Goal: Task Accomplishment & Management: Manage account settings

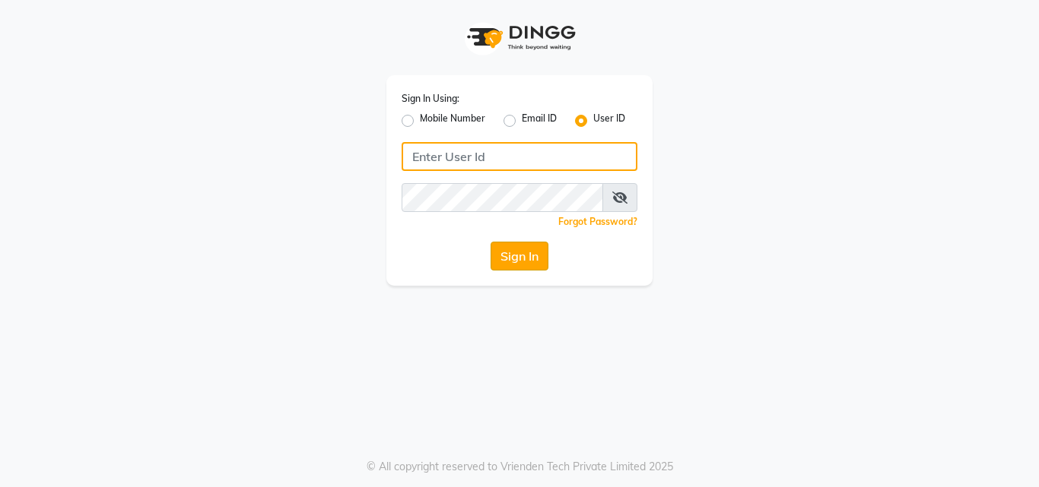
type input "artisanstudio"
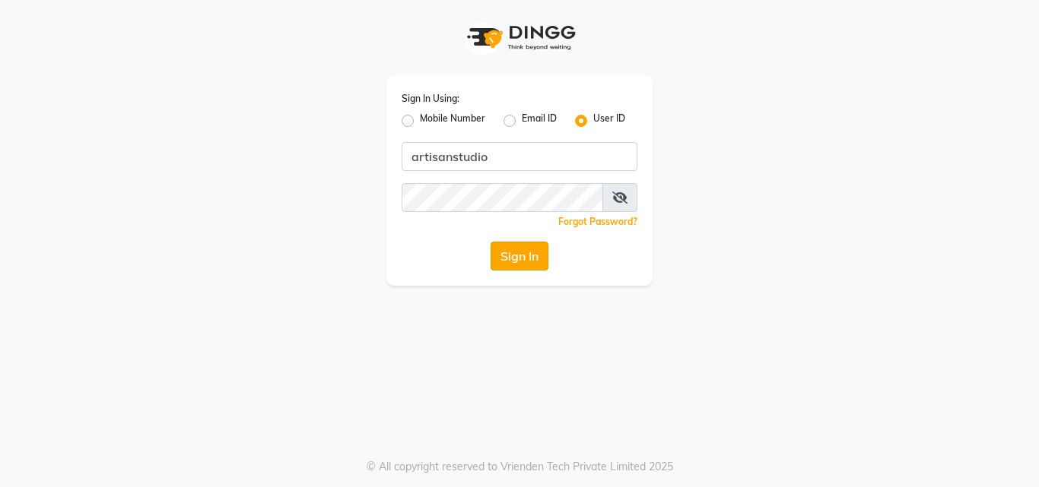
click at [518, 254] on button "Sign In" at bounding box center [519, 256] width 58 height 29
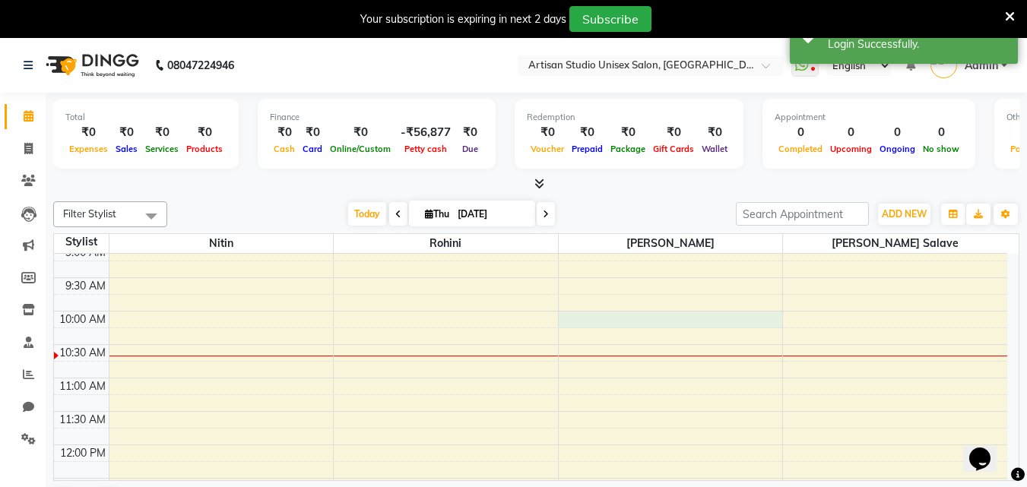
select select "51857"
select select "tentative"
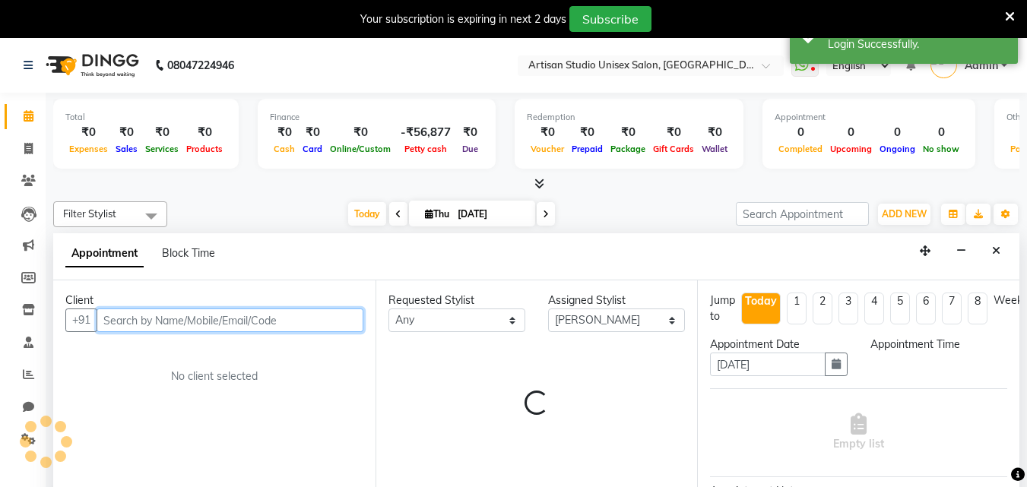
select select "600"
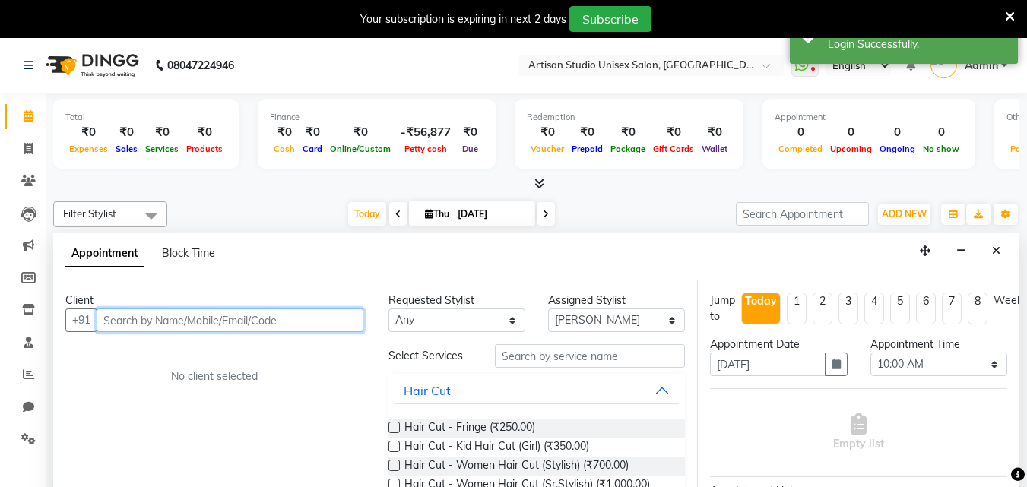
scroll to position [39, 0]
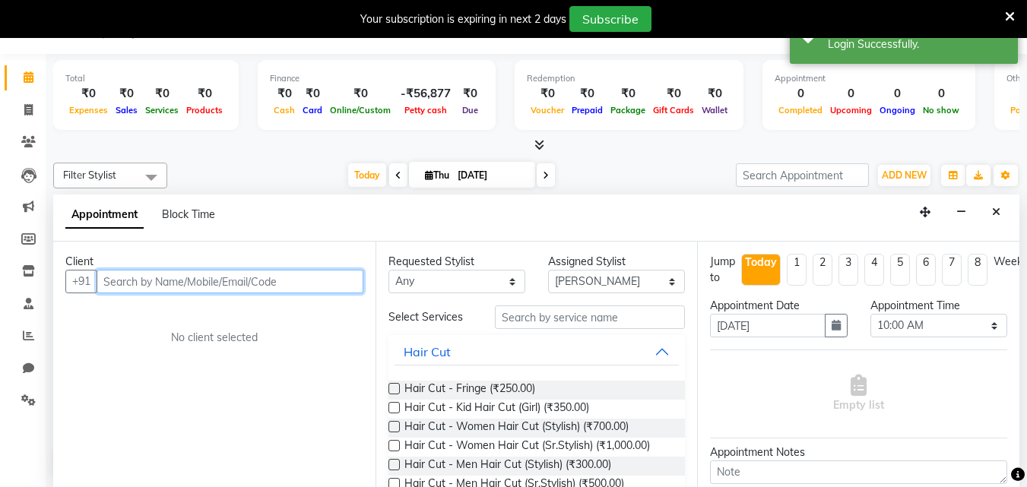
click at [303, 283] on input "text" at bounding box center [230, 282] width 267 height 24
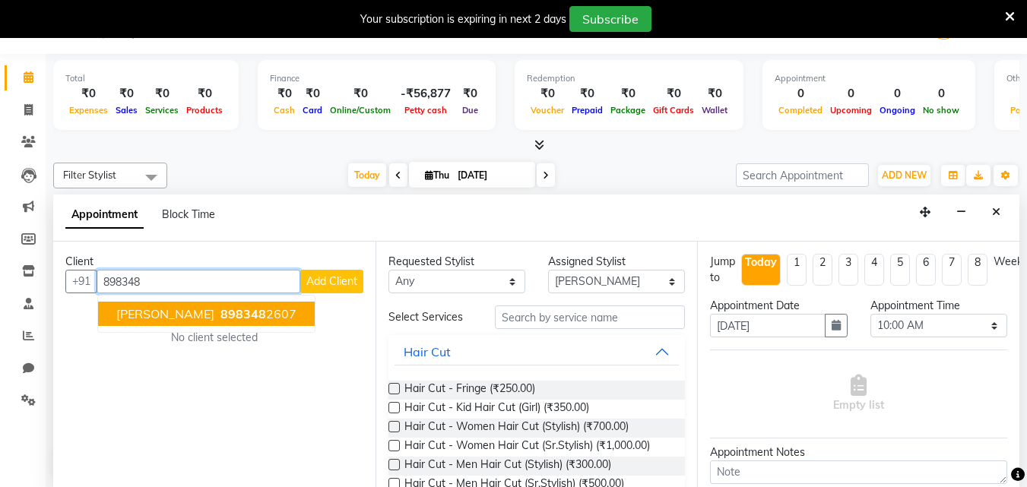
click at [272, 305] on button "[PERSON_NAME] 898348 2607" at bounding box center [206, 314] width 217 height 24
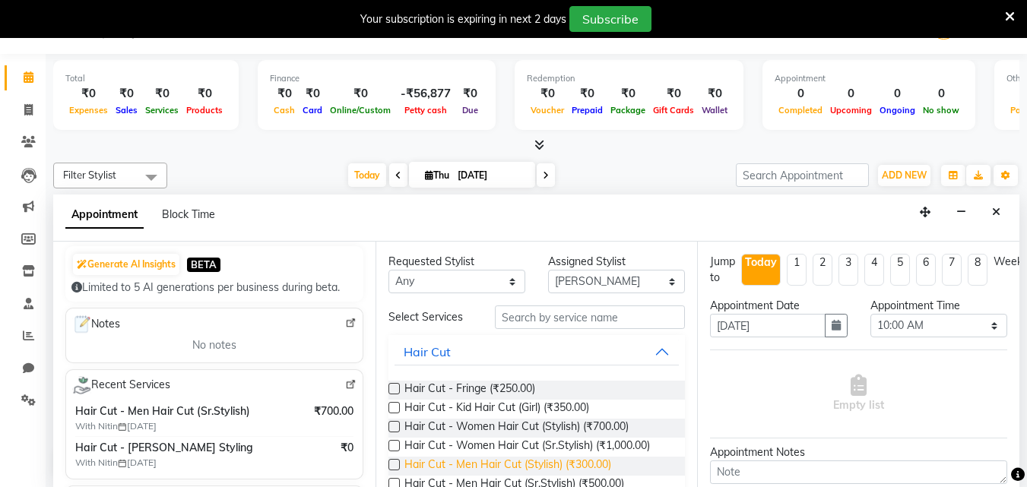
scroll to position [76, 0]
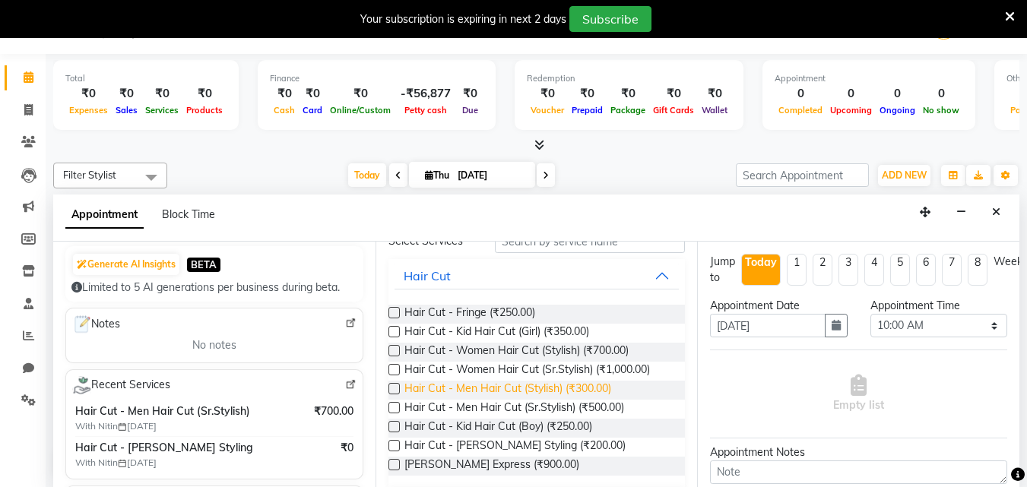
type input "8983482607"
click at [542, 389] on span "Hair Cut - Men Hair Cut (Stylish) (₹300.00)" at bounding box center [508, 390] width 207 height 19
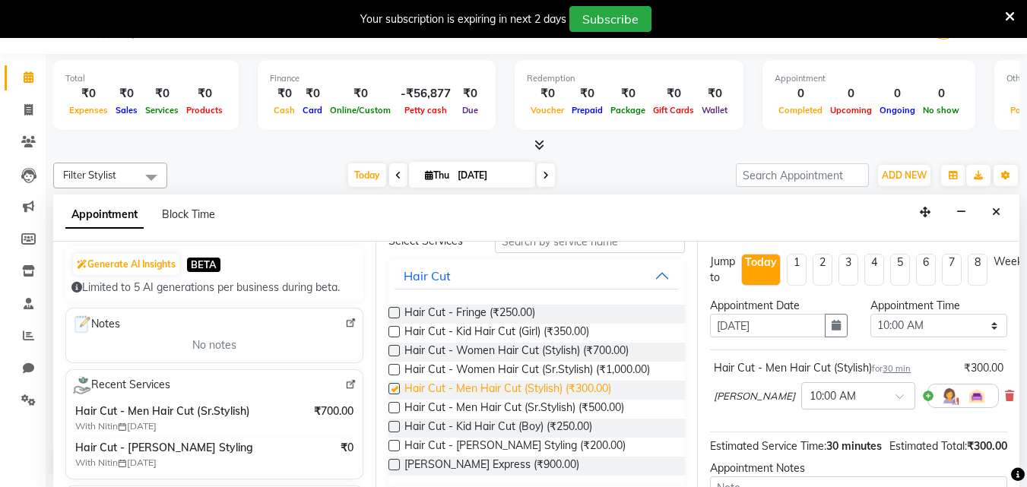
checkbox input "false"
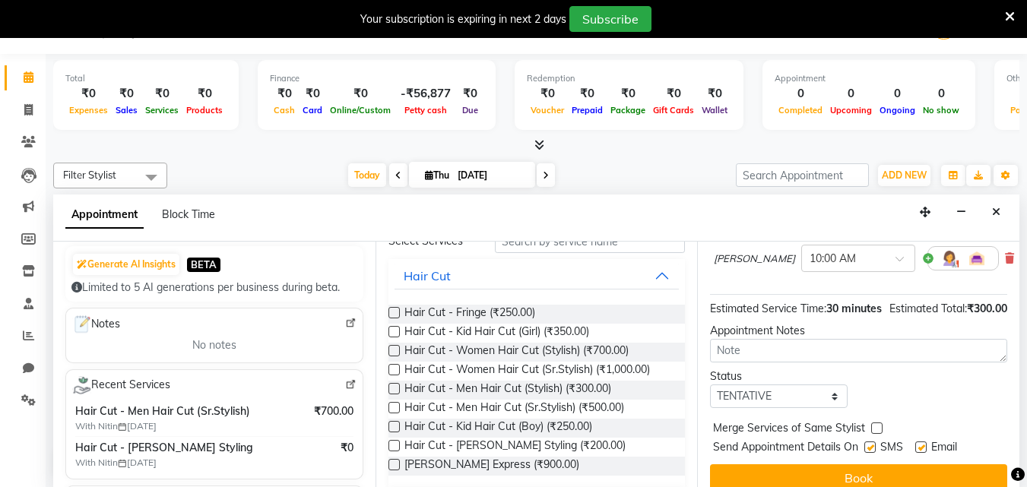
scroll to position [182, 0]
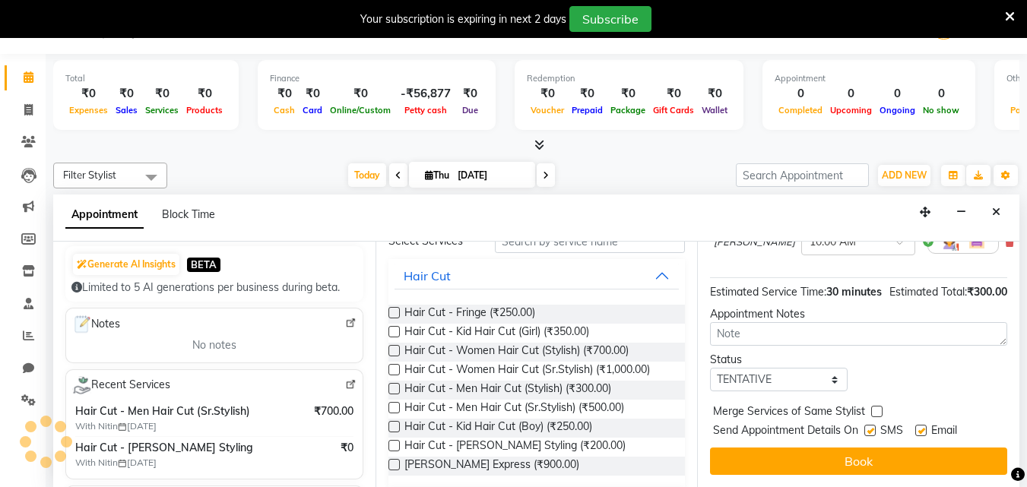
click at [872, 425] on label at bounding box center [870, 430] width 11 height 11
click at [872, 427] on input "checkbox" at bounding box center [870, 432] width 10 height 10
checkbox input "false"
click at [925, 425] on label at bounding box center [920, 430] width 11 height 11
click at [925, 427] on input "checkbox" at bounding box center [920, 432] width 10 height 10
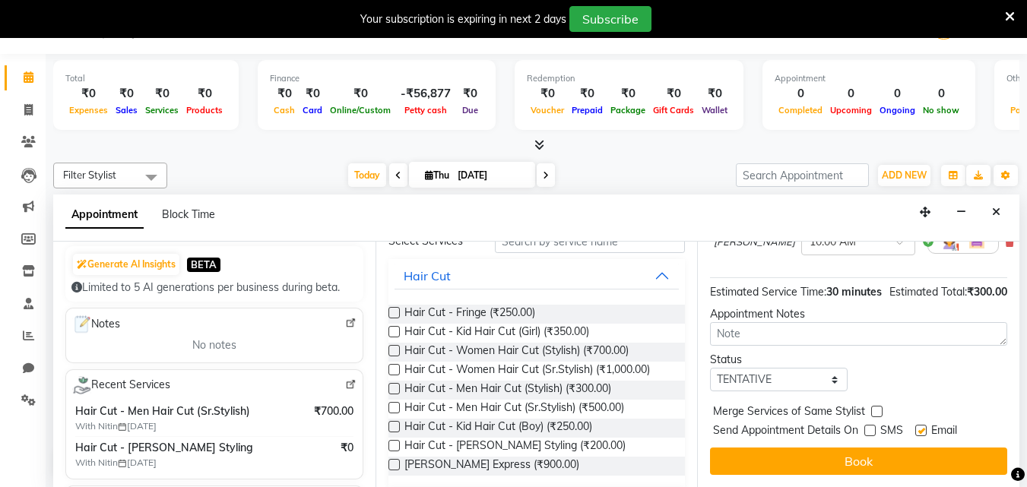
checkbox input "false"
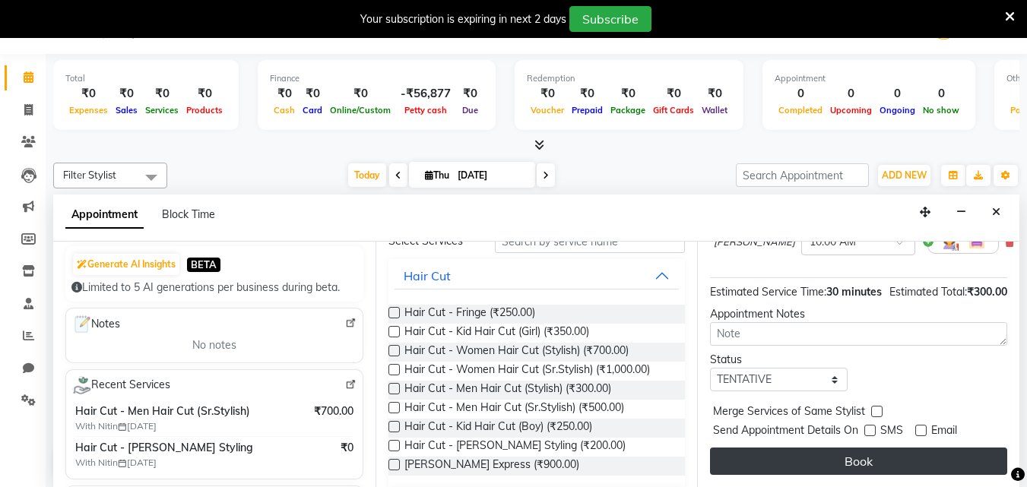
click at [917, 451] on button "Book" at bounding box center [858, 461] width 297 height 27
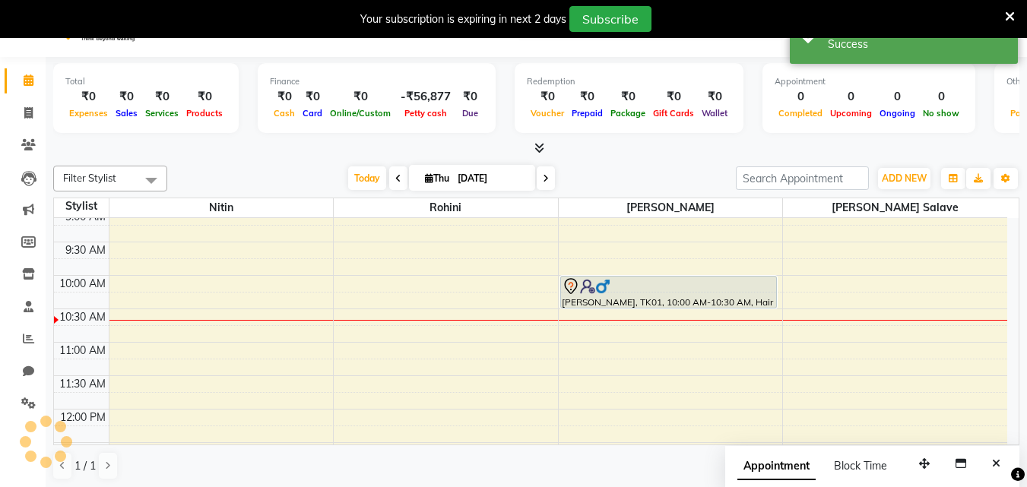
scroll to position [0, 0]
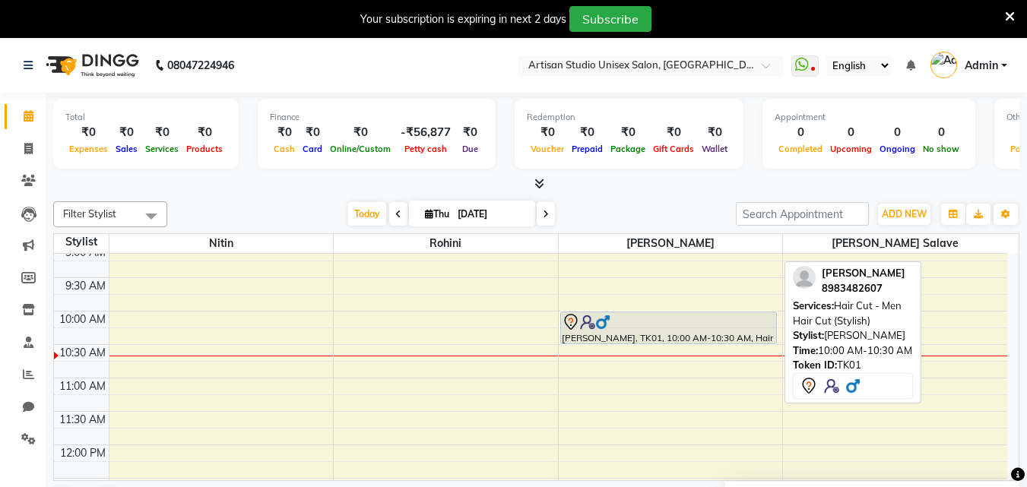
click at [702, 328] on div at bounding box center [669, 322] width 214 height 18
select select "7"
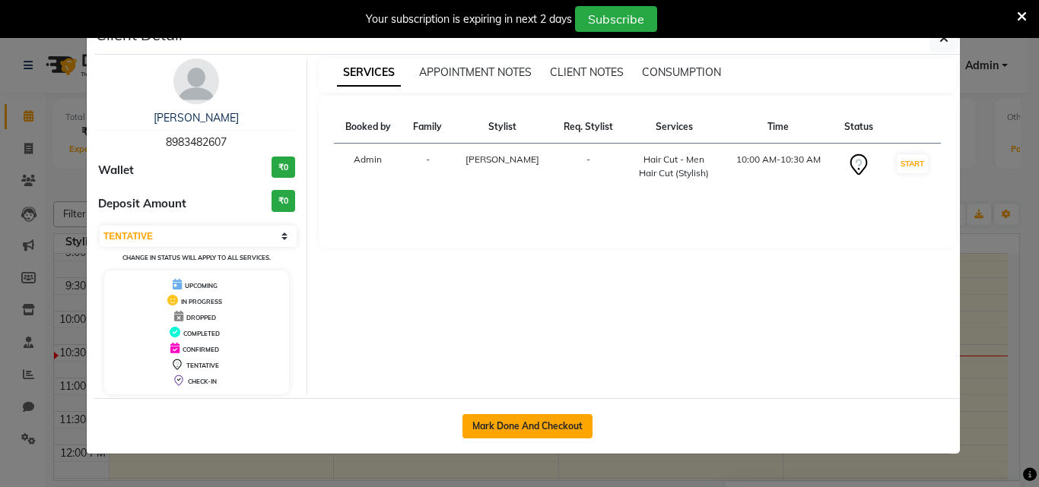
click at [536, 420] on button "Mark Done And Checkout" at bounding box center [527, 426] width 130 height 24
select select "4913"
select select "service"
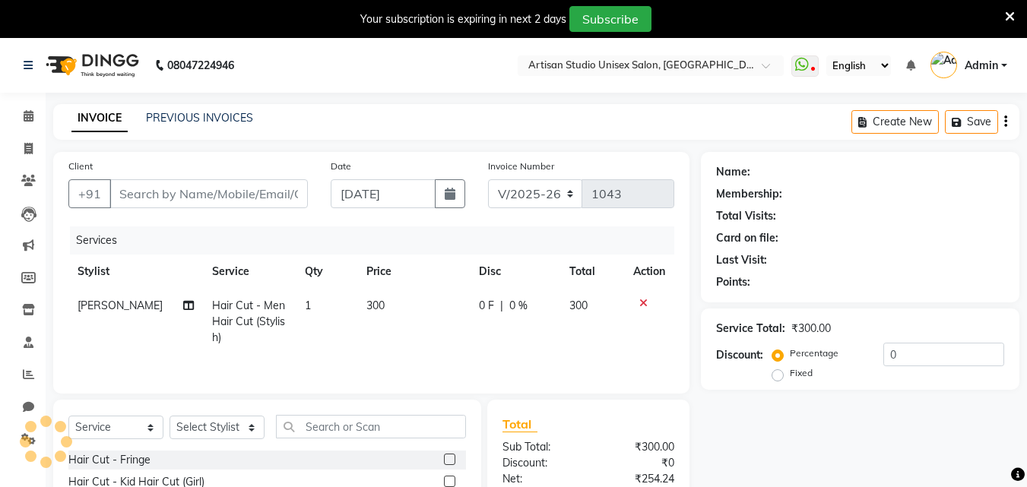
type input "8983482607"
select select "51857"
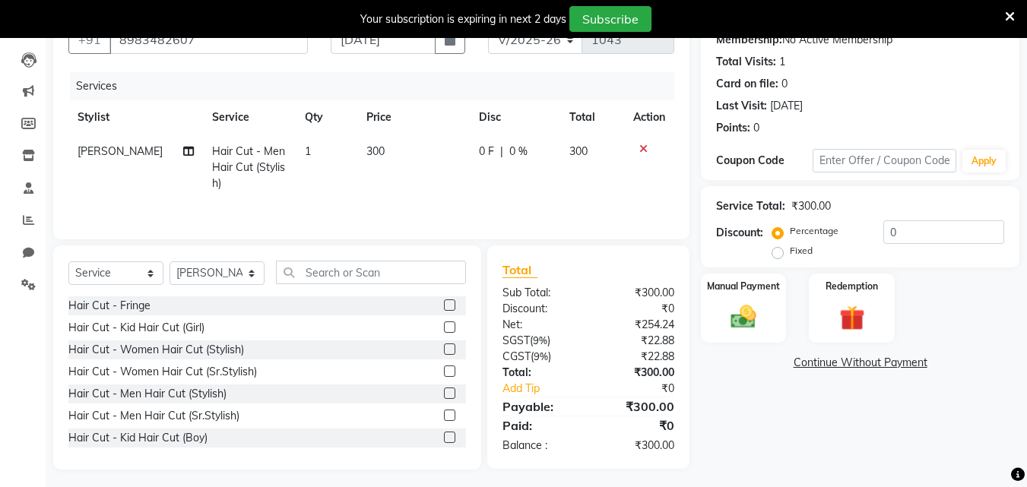
scroll to position [160, 0]
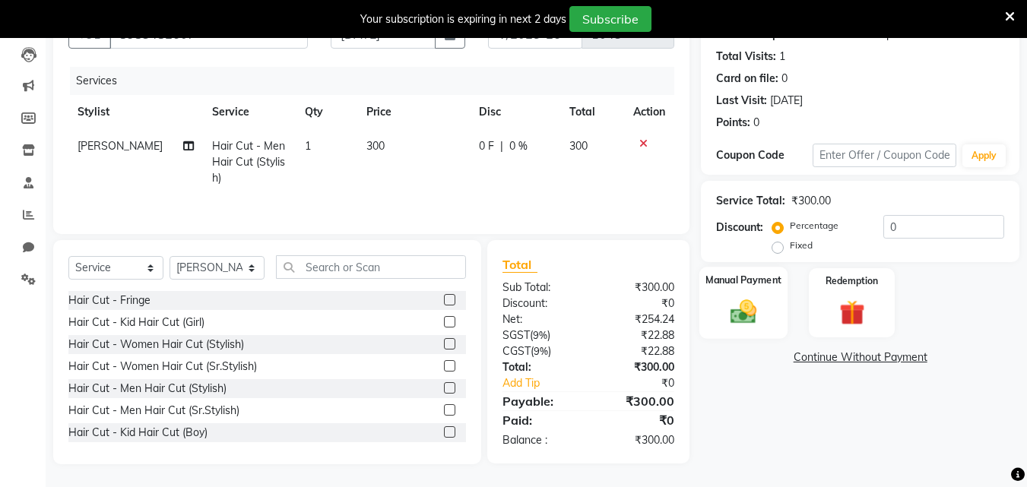
click at [753, 321] on img at bounding box center [743, 312] width 43 height 30
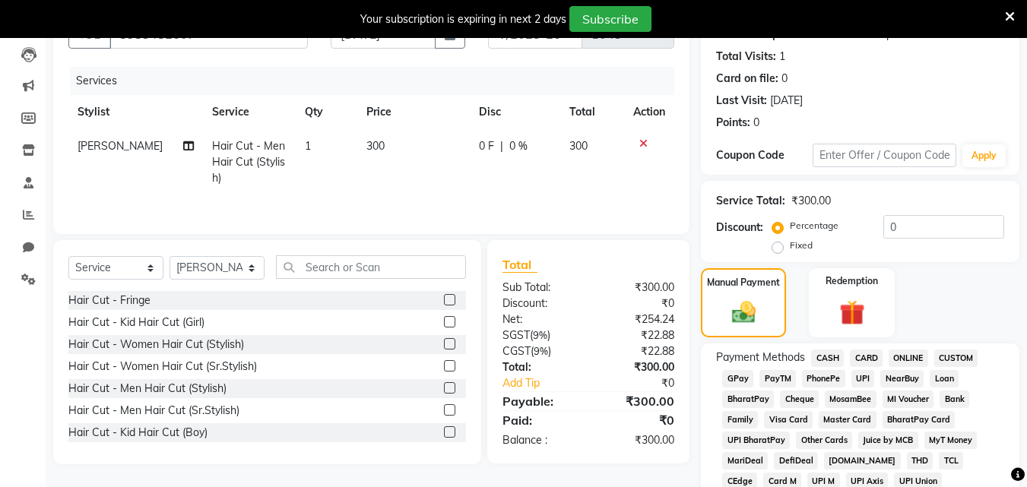
click at [913, 354] on span "ONLINE" at bounding box center [909, 358] width 40 height 17
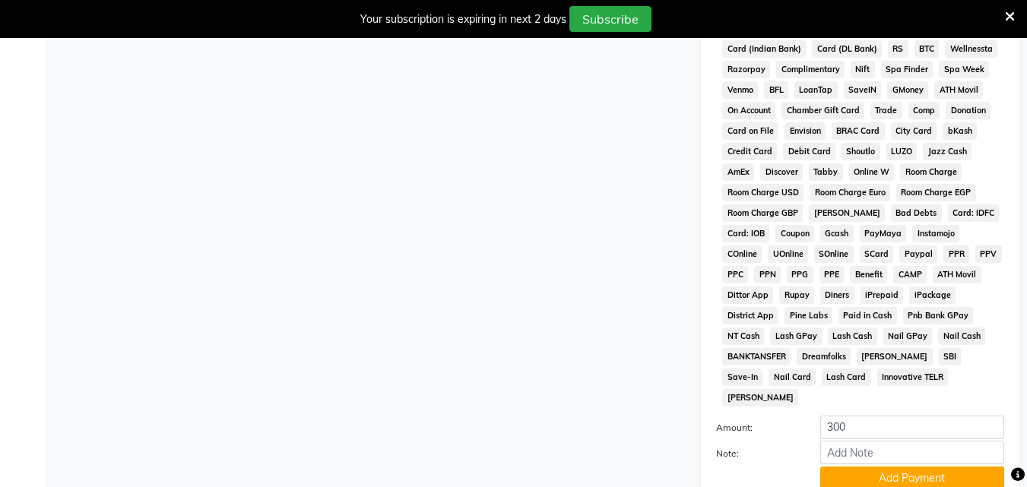
scroll to position [713, 0]
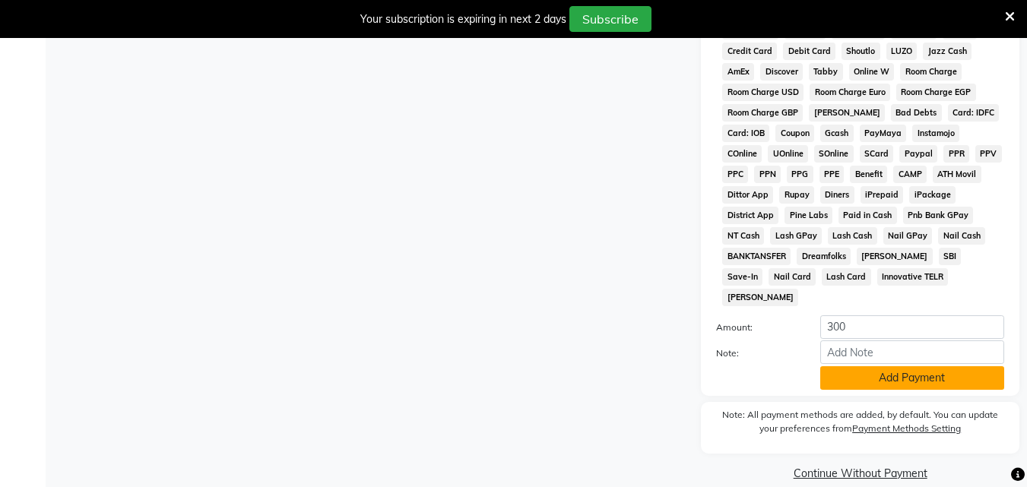
click at [893, 366] on button "Add Payment" at bounding box center [912, 378] width 184 height 24
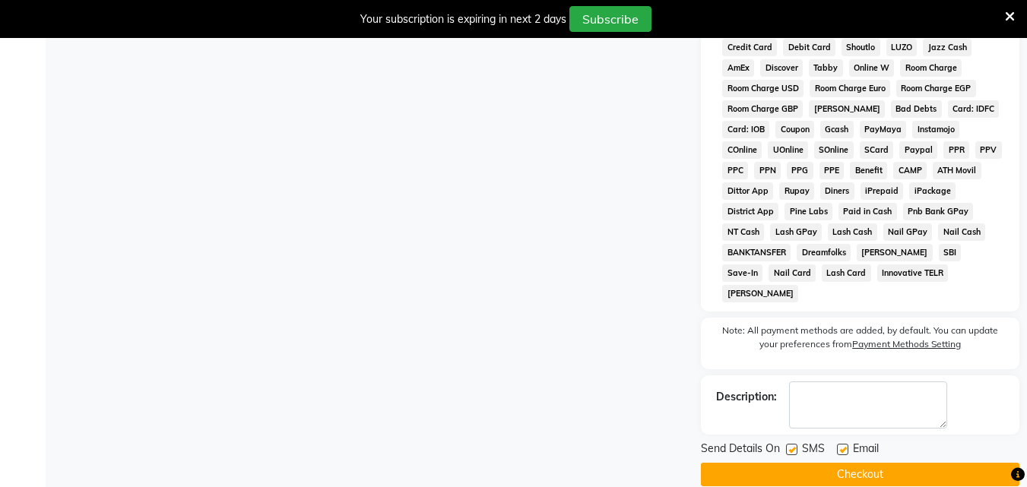
scroll to position [719, 0]
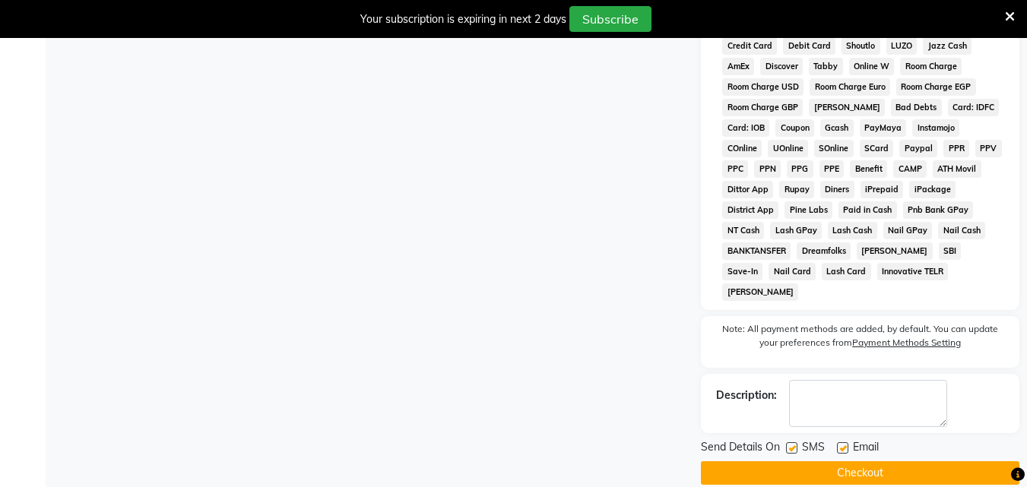
click at [794, 443] on label at bounding box center [791, 448] width 11 height 11
click at [794, 444] on input "checkbox" at bounding box center [791, 449] width 10 height 10
checkbox input "false"
click at [843, 443] on label at bounding box center [842, 448] width 11 height 11
click at [843, 444] on input "checkbox" at bounding box center [842, 449] width 10 height 10
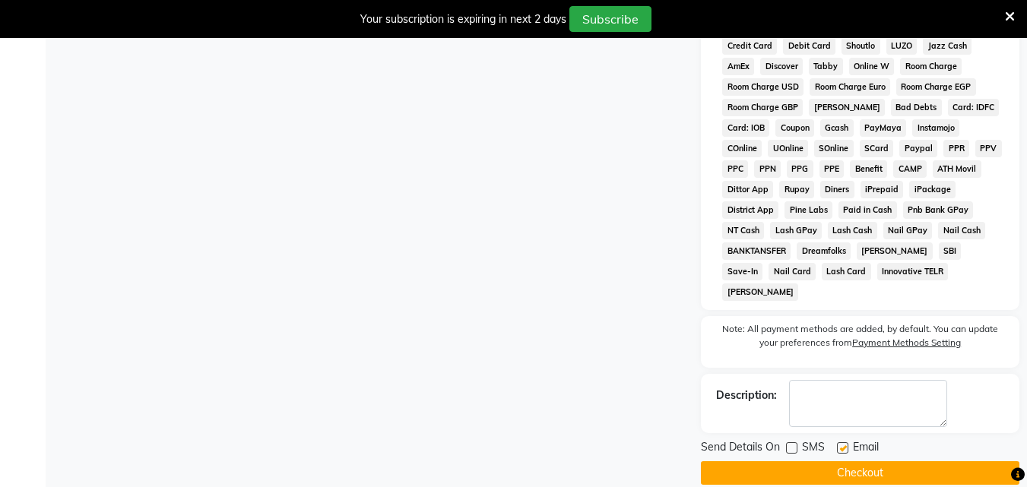
checkbox input "false"
click at [837, 462] on button "Checkout" at bounding box center [860, 474] width 319 height 24
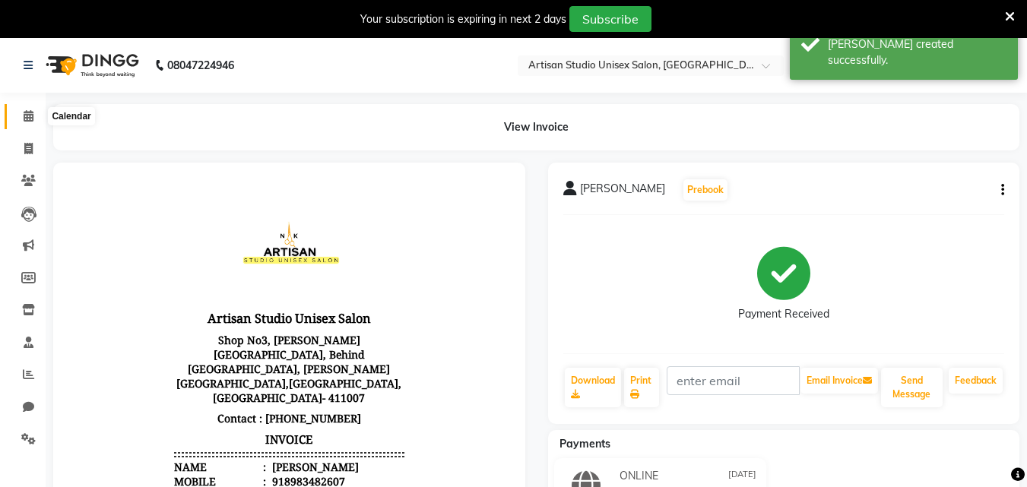
click at [24, 115] on icon at bounding box center [29, 115] width 10 height 11
